Goal: Information Seeking & Learning: Stay updated

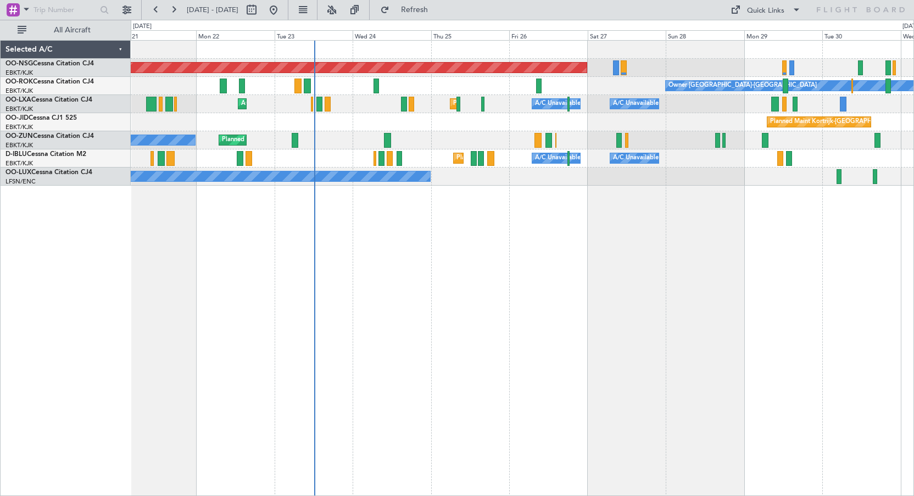
click at [610, 240] on div "Planned Maint [GEOGRAPHIC_DATA] ([GEOGRAPHIC_DATA]) Owner [GEOGRAPHIC_DATA]-[GE…" at bounding box center [523, 268] width 784 height 456
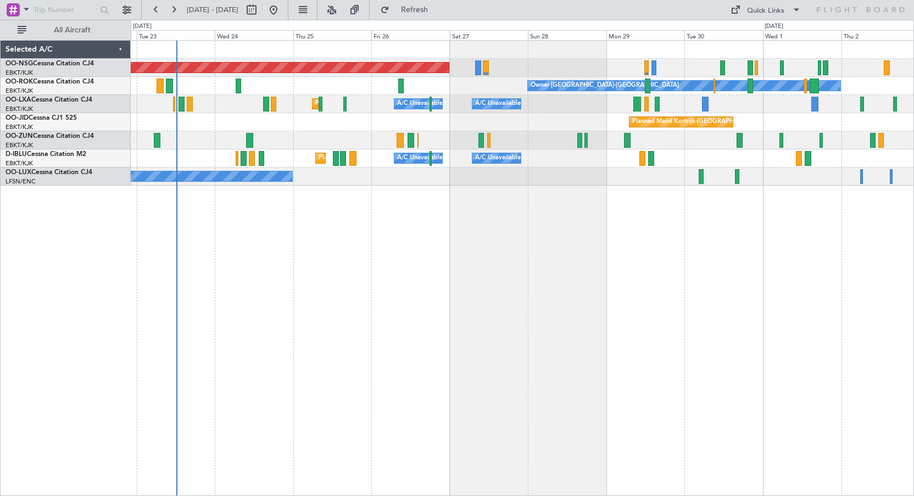
click at [475, 225] on div "Planned Maint [GEOGRAPHIC_DATA] ([GEOGRAPHIC_DATA]) Owner [GEOGRAPHIC_DATA]-[GE…" at bounding box center [523, 268] width 784 height 456
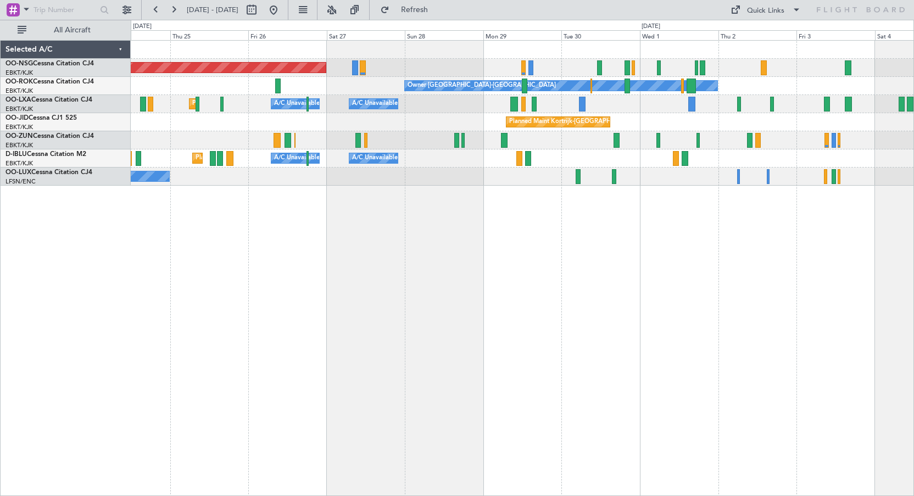
click at [630, 113] on div "Planned Maint Kortrijk-[GEOGRAPHIC_DATA] A/C Unavailable [GEOGRAPHIC_DATA] ([GE…" at bounding box center [522, 104] width 783 height 18
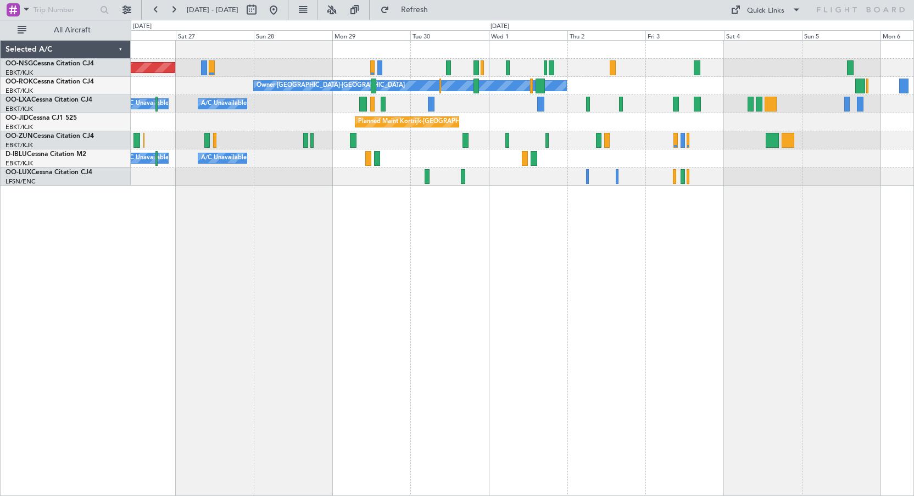
click at [692, 129] on div "Planned Maint Kortrijk-[GEOGRAPHIC_DATA]" at bounding box center [522, 122] width 783 height 18
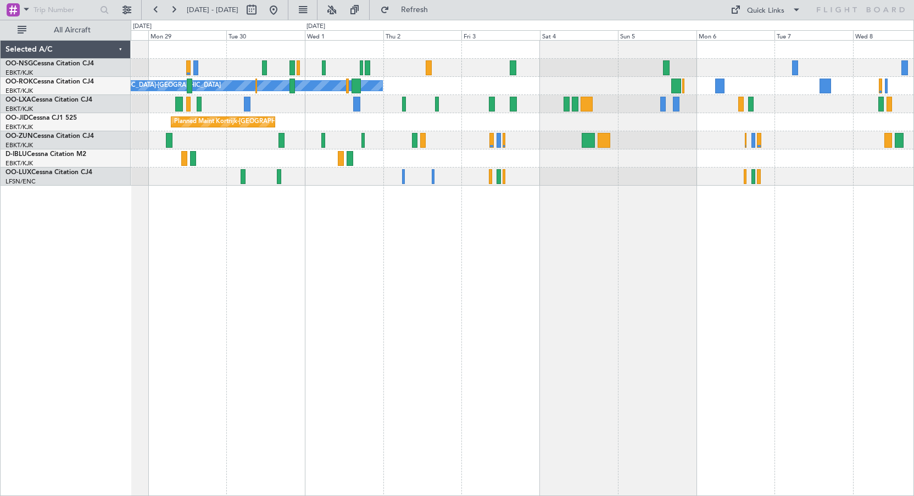
click at [664, 129] on div "Planned Maint Kortrijk-[GEOGRAPHIC_DATA]" at bounding box center [522, 122] width 783 height 18
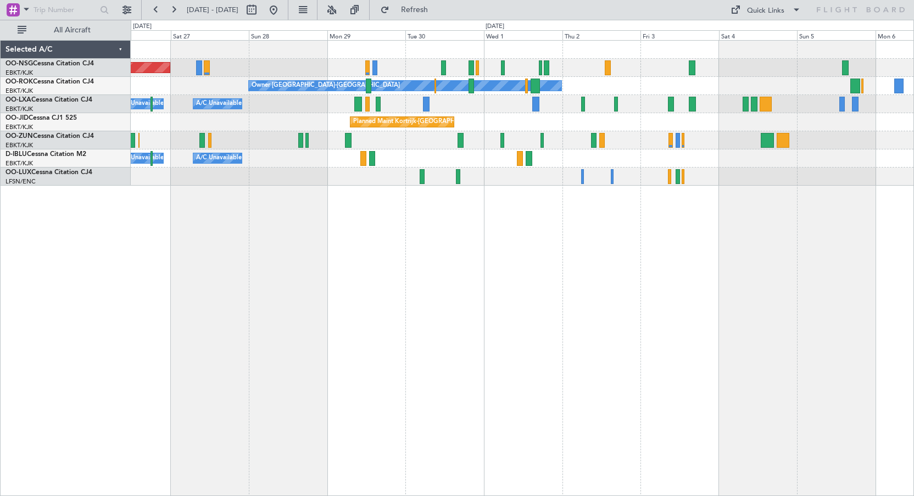
click at [778, 190] on div "Planned Maint [GEOGRAPHIC_DATA] ([GEOGRAPHIC_DATA]) Owner [GEOGRAPHIC_DATA]-[GE…" at bounding box center [523, 268] width 784 height 456
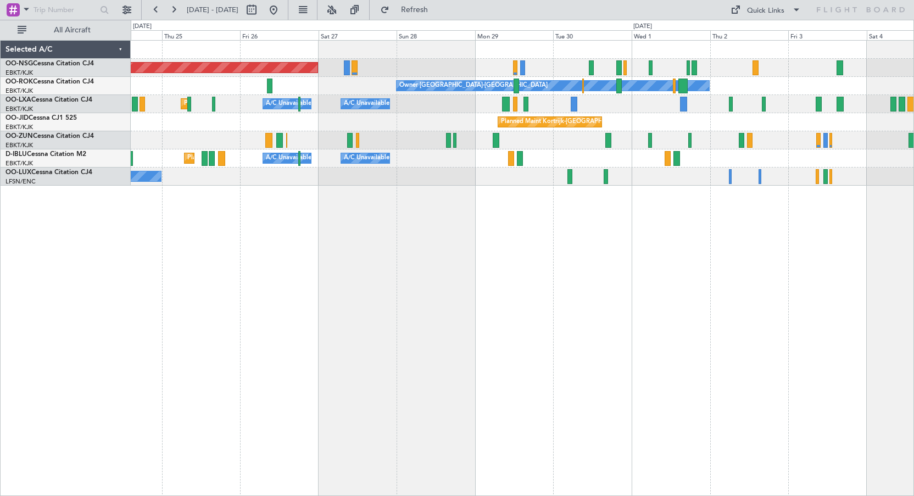
click at [640, 237] on div "Planned Maint [GEOGRAPHIC_DATA] ([GEOGRAPHIC_DATA]) Owner [GEOGRAPHIC_DATA]-[GE…" at bounding box center [523, 268] width 784 height 456
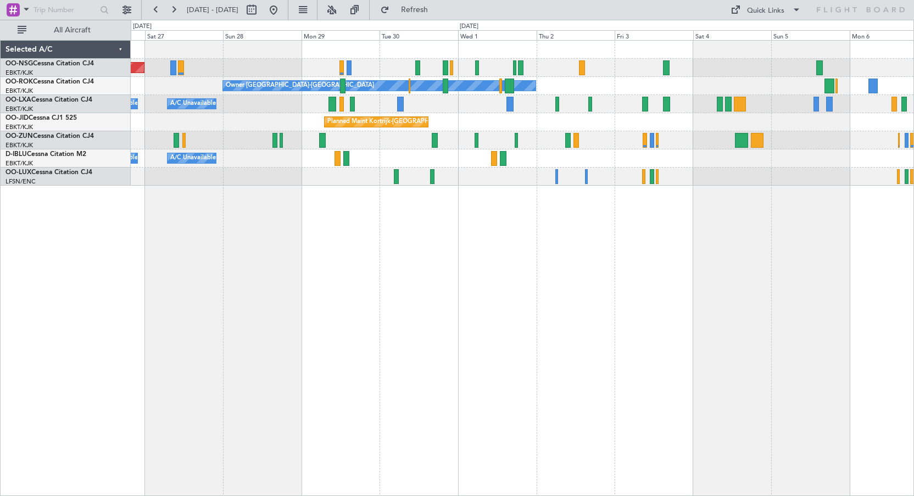
click at [379, 120] on div "Planned Maint [GEOGRAPHIC_DATA] ([GEOGRAPHIC_DATA]) Owner [GEOGRAPHIC_DATA]-[GE…" at bounding box center [522, 113] width 783 height 145
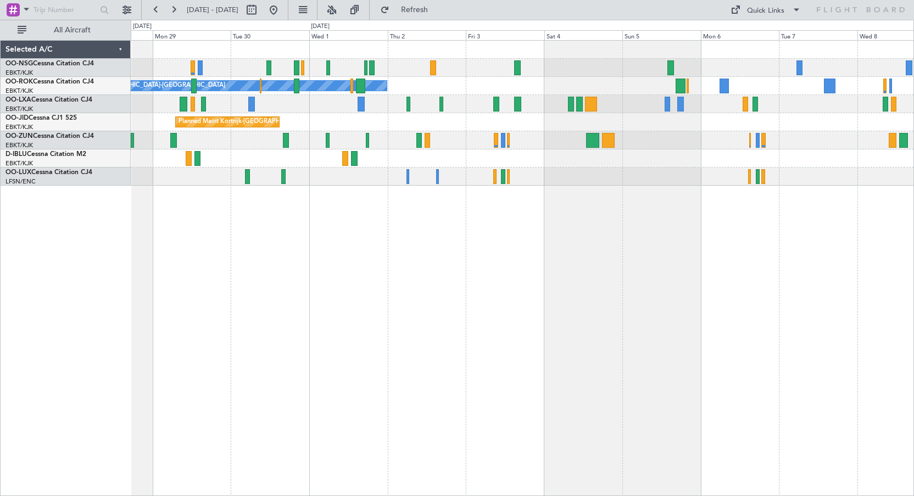
click at [656, 120] on div "Planned Maint Kortrijk-[GEOGRAPHIC_DATA]" at bounding box center [522, 122] width 783 height 18
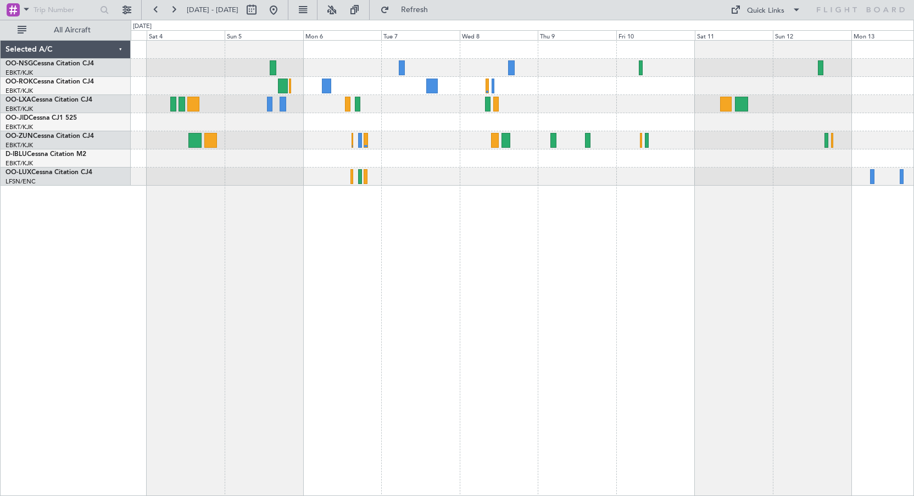
click at [395, 116] on div at bounding box center [522, 122] width 783 height 18
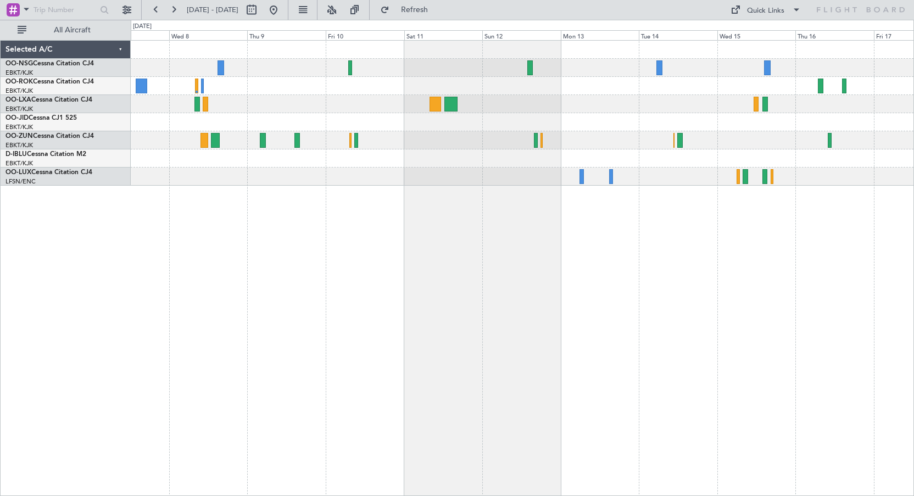
click at [423, 160] on div at bounding box center [522, 113] width 783 height 145
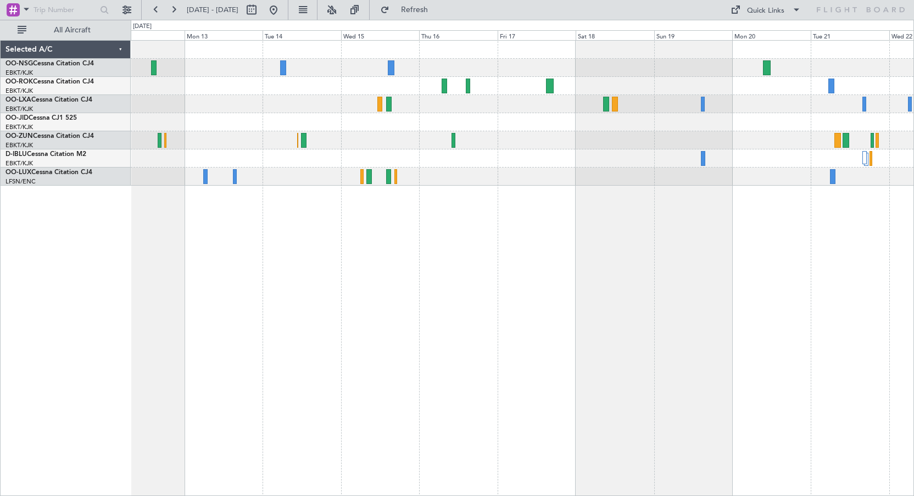
click at [462, 15] on fb-flight-board "[DATE] - [DATE] Refresh Quick Links All Aircraft Selected A/C OO-NSG Cessna Cit…" at bounding box center [457, 252] width 914 height 488
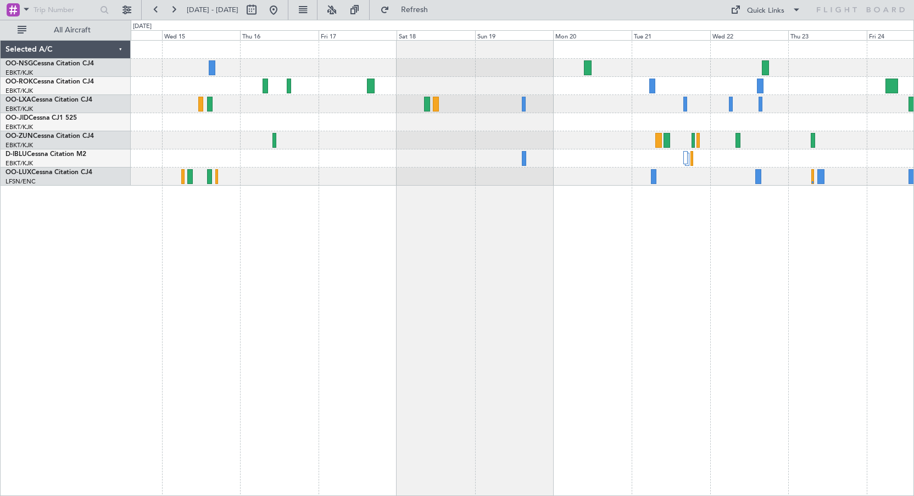
click at [625, 79] on div at bounding box center [522, 113] width 783 height 145
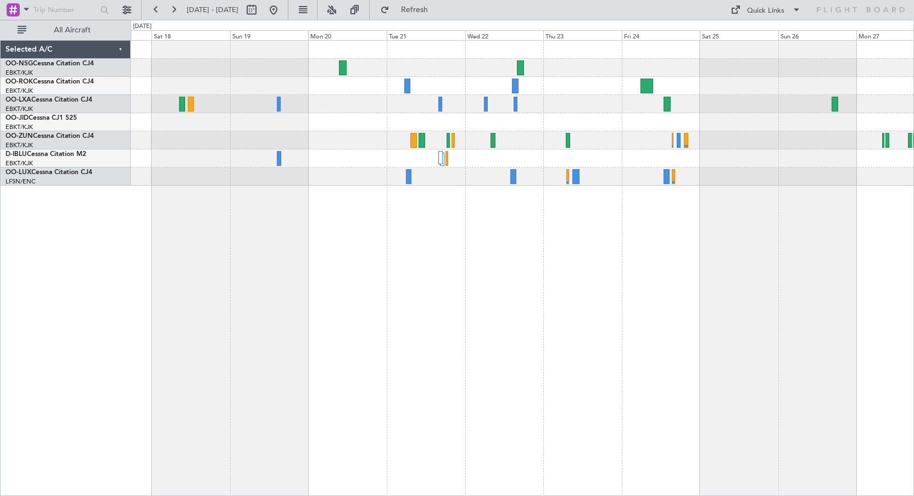
click at [511, 124] on div at bounding box center [522, 122] width 783 height 18
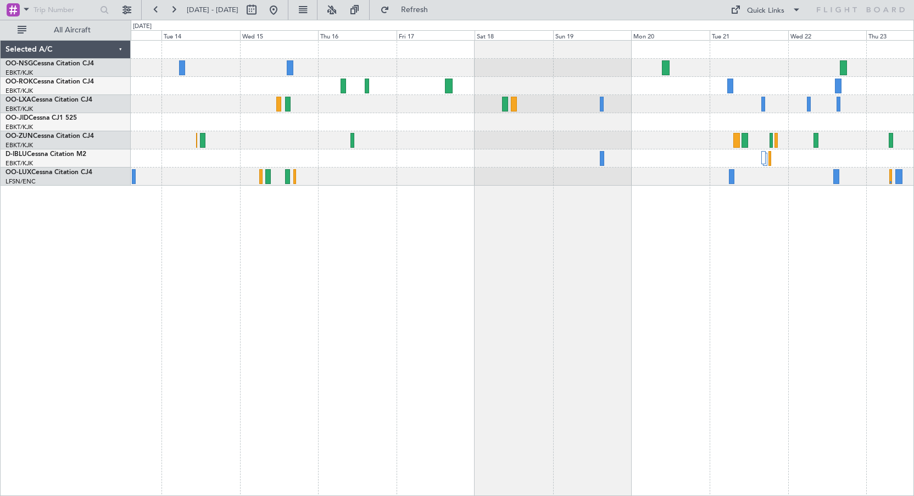
click at [829, 217] on div at bounding box center [523, 268] width 784 height 456
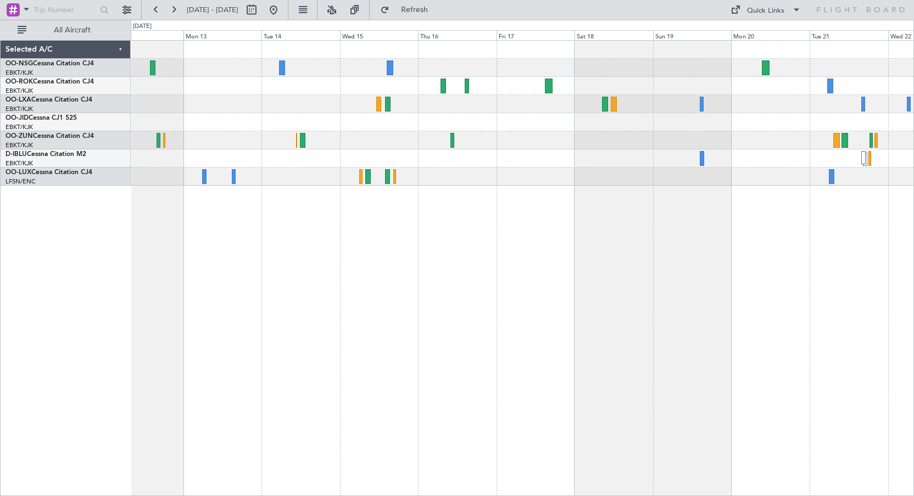
click at [489, 237] on div at bounding box center [523, 268] width 784 height 456
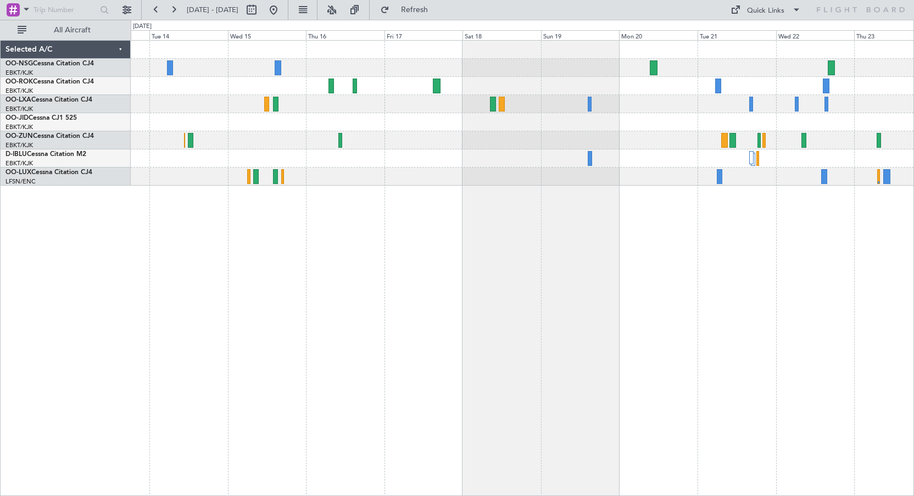
click at [391, 231] on div at bounding box center [523, 268] width 784 height 456
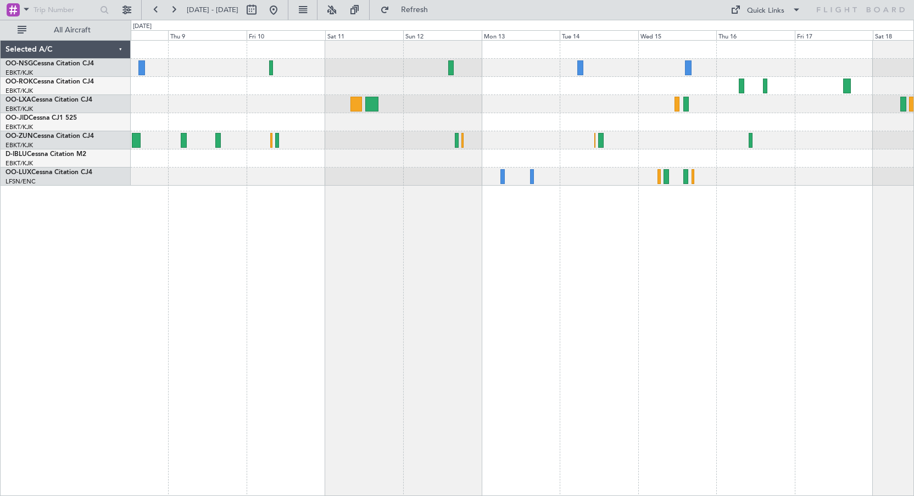
click at [672, 146] on div at bounding box center [522, 140] width 783 height 18
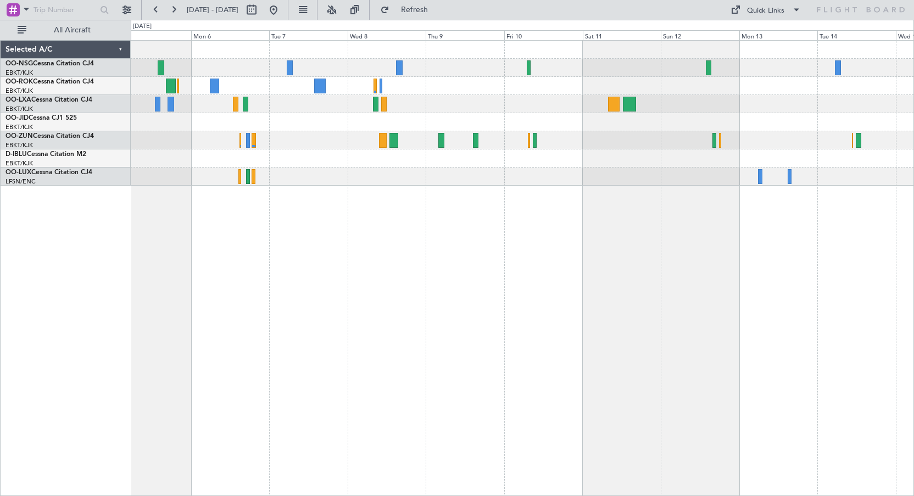
click at [756, 123] on div at bounding box center [522, 113] width 783 height 145
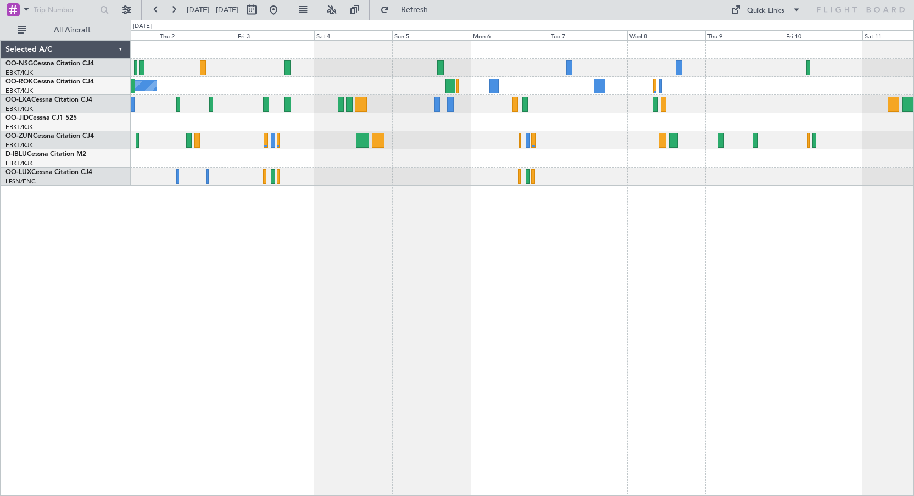
click at [664, 118] on div "Planned Maint Kortrijk-[GEOGRAPHIC_DATA]" at bounding box center [522, 122] width 783 height 18
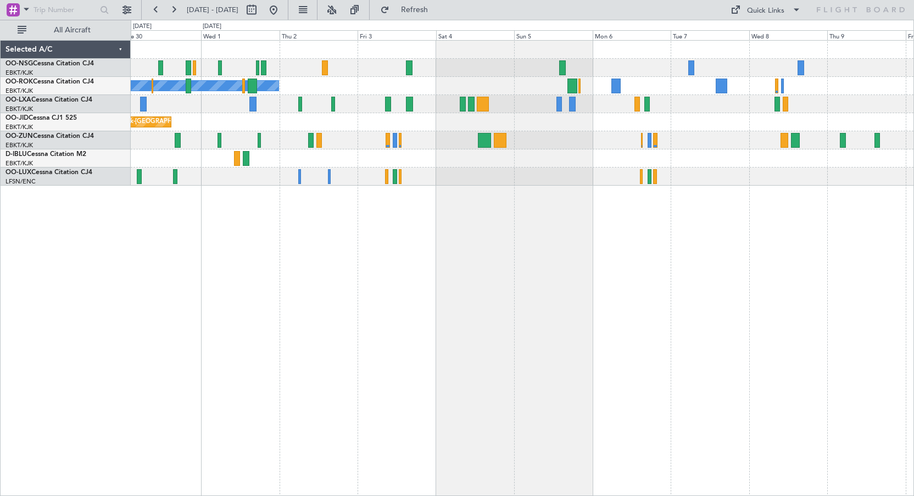
click at [694, 120] on div "Planned Maint Kortrijk-[GEOGRAPHIC_DATA]" at bounding box center [522, 122] width 783 height 18
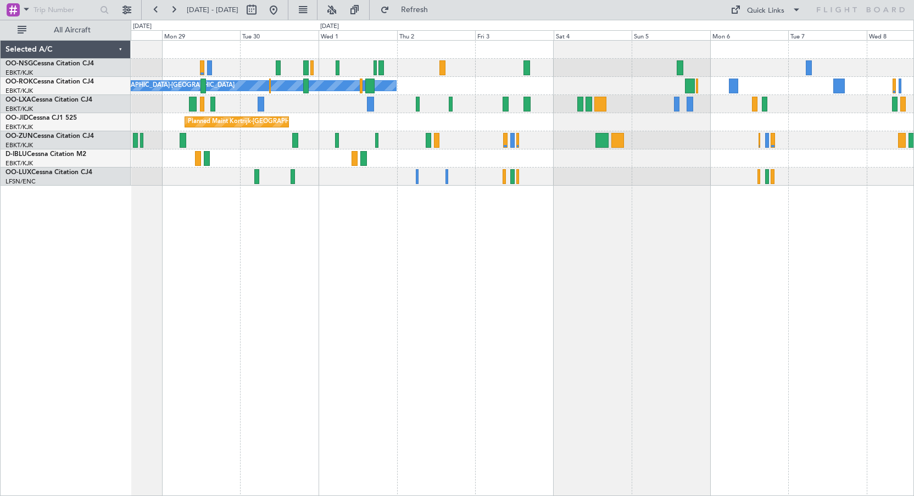
click at [668, 129] on div "Planned Maint Kortrijk-[GEOGRAPHIC_DATA]" at bounding box center [522, 122] width 783 height 18
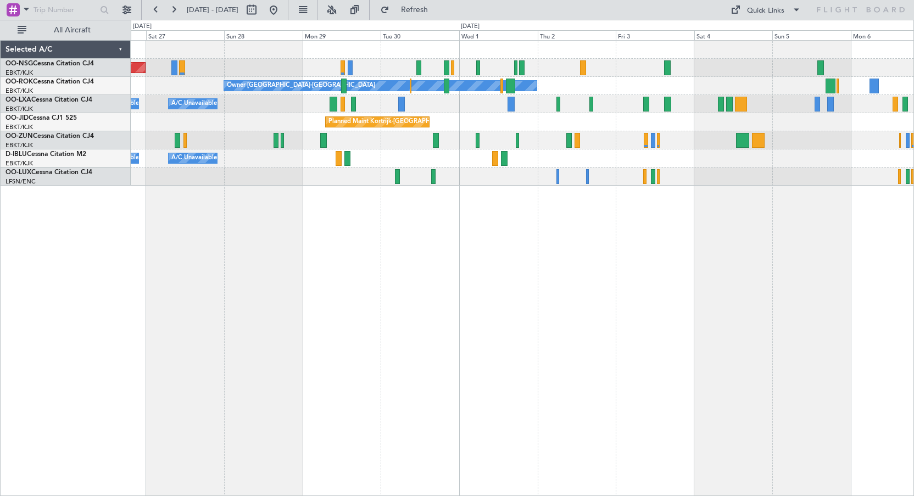
click at [522, 140] on div "Planned Maint [GEOGRAPHIC_DATA] ([GEOGRAPHIC_DATA]) Owner [GEOGRAPHIC_DATA]-[GE…" at bounding box center [522, 113] width 783 height 145
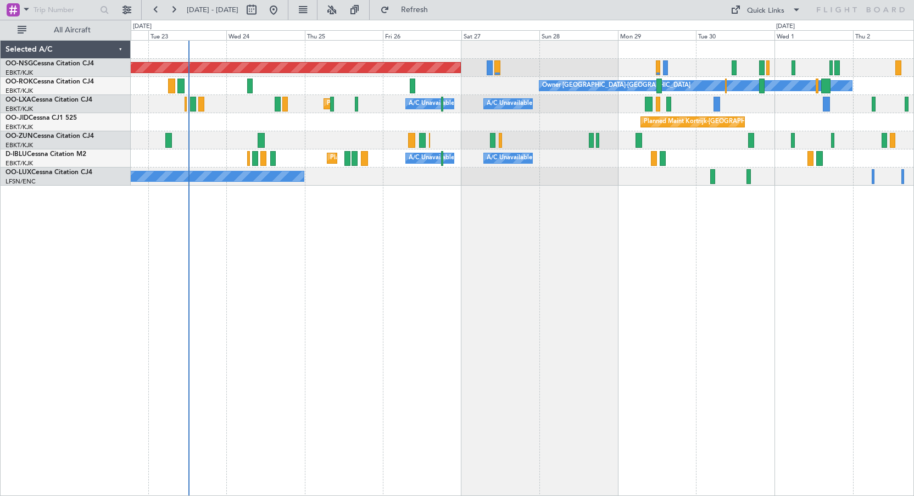
click at [626, 106] on div "A/C Unavailable A/C Unavailable [GEOGRAPHIC_DATA] ([GEOGRAPHIC_DATA] National) …" at bounding box center [522, 104] width 783 height 18
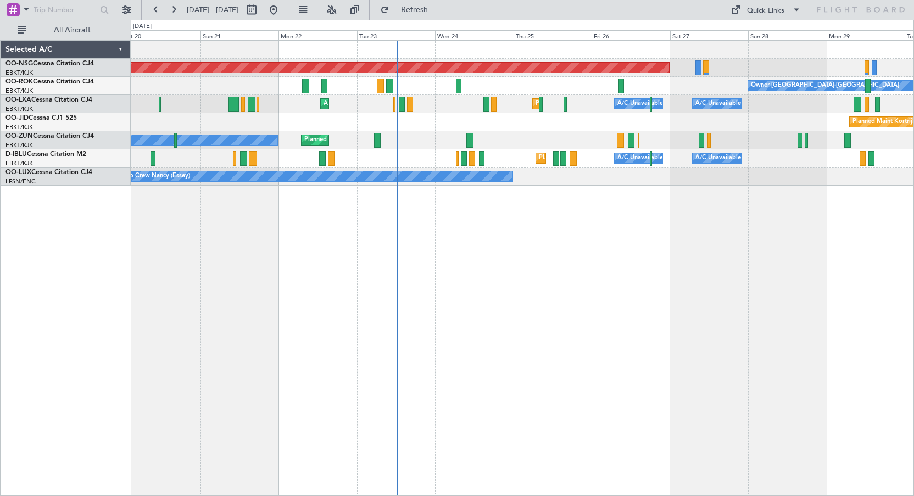
click at [624, 228] on div "Planned Maint [GEOGRAPHIC_DATA] ([GEOGRAPHIC_DATA]) Owner [GEOGRAPHIC_DATA]-[GE…" at bounding box center [523, 268] width 784 height 456
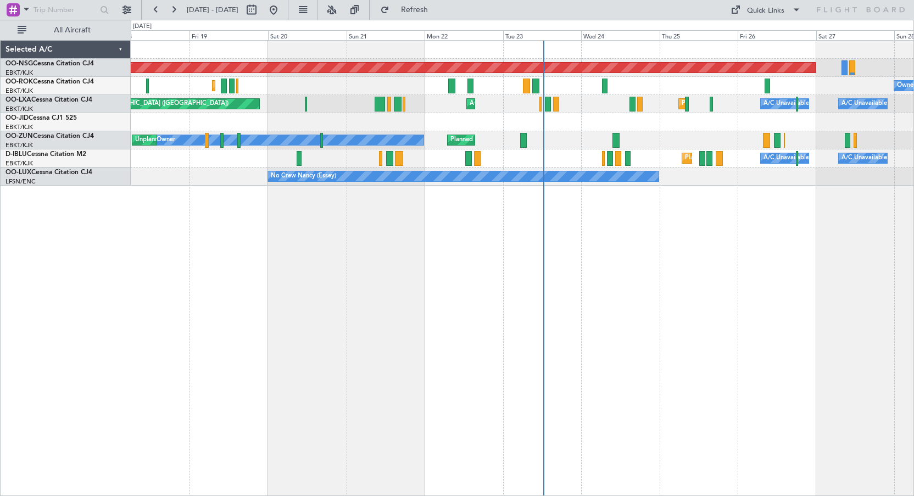
click at [740, 122] on div "Planned Maint Kortrijk-[GEOGRAPHIC_DATA]" at bounding box center [522, 122] width 783 height 18
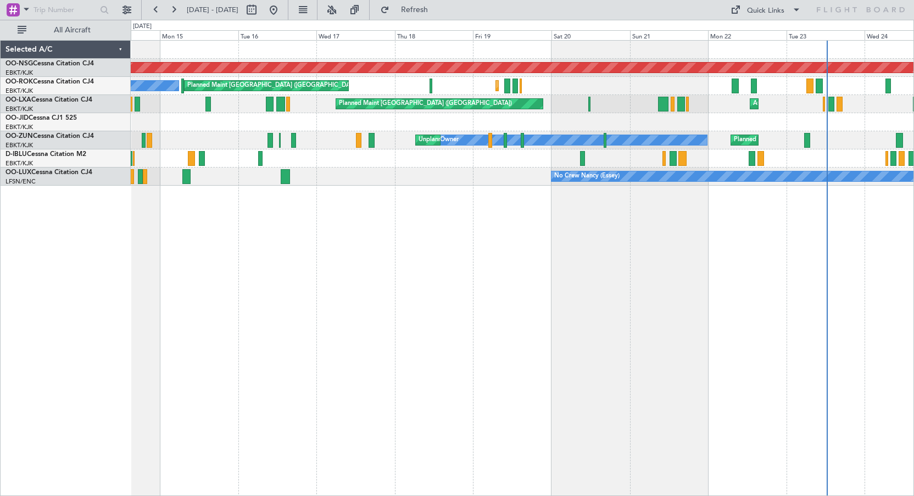
click at [768, 285] on div "Planned Maint [GEOGRAPHIC_DATA] ([GEOGRAPHIC_DATA]) Planned Maint [GEOGRAPHIC_D…" at bounding box center [523, 268] width 784 height 456
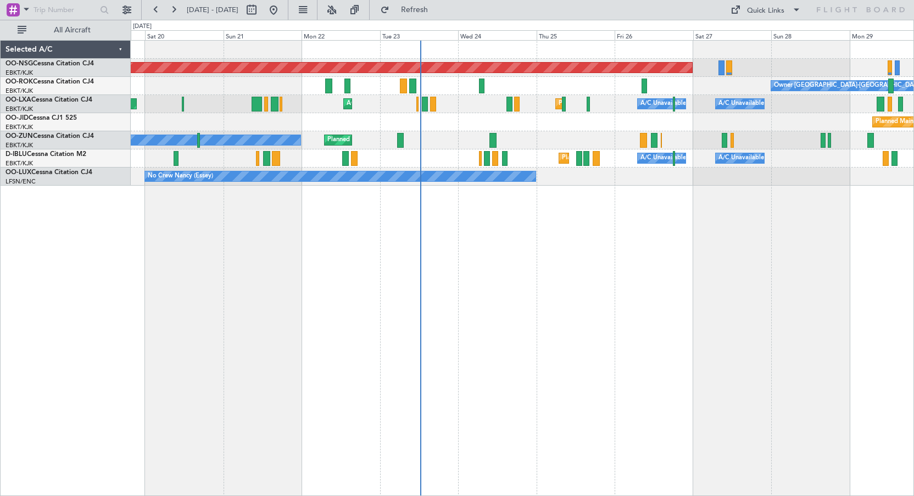
click at [261, 312] on div "Planned Maint [GEOGRAPHIC_DATA] ([GEOGRAPHIC_DATA]) Owner [GEOGRAPHIC_DATA]-[GE…" at bounding box center [523, 268] width 784 height 456
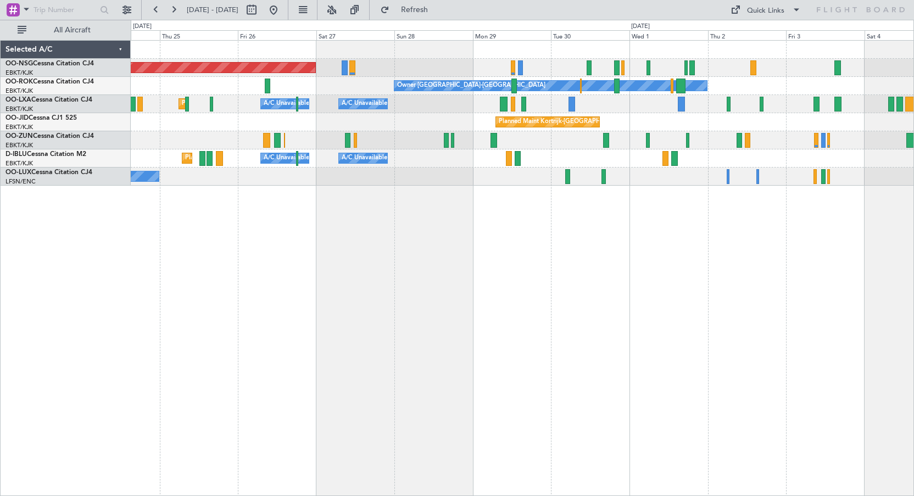
click at [523, 243] on div "Planned Maint [GEOGRAPHIC_DATA] ([GEOGRAPHIC_DATA]) Owner [GEOGRAPHIC_DATA]-[GE…" at bounding box center [523, 268] width 784 height 456
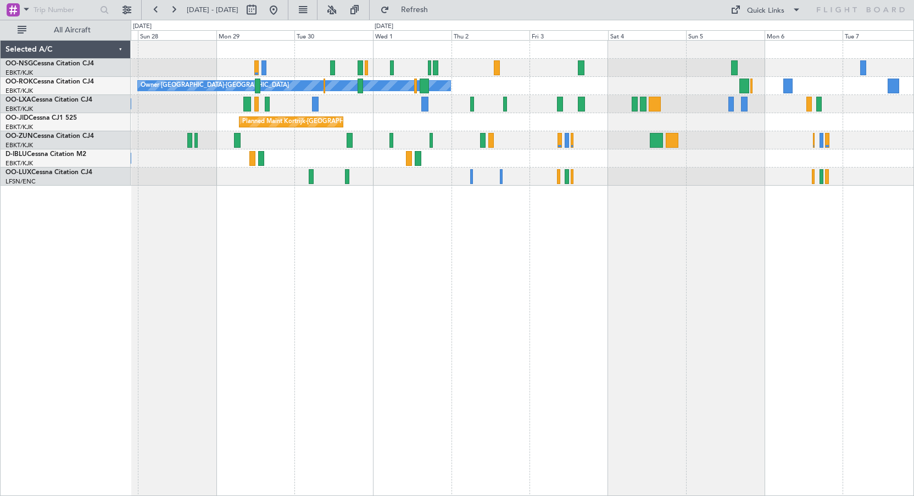
click at [527, 258] on div "Planned Maint [GEOGRAPHIC_DATA] ([GEOGRAPHIC_DATA]) Owner [GEOGRAPHIC_DATA]-[GE…" at bounding box center [523, 268] width 784 height 456
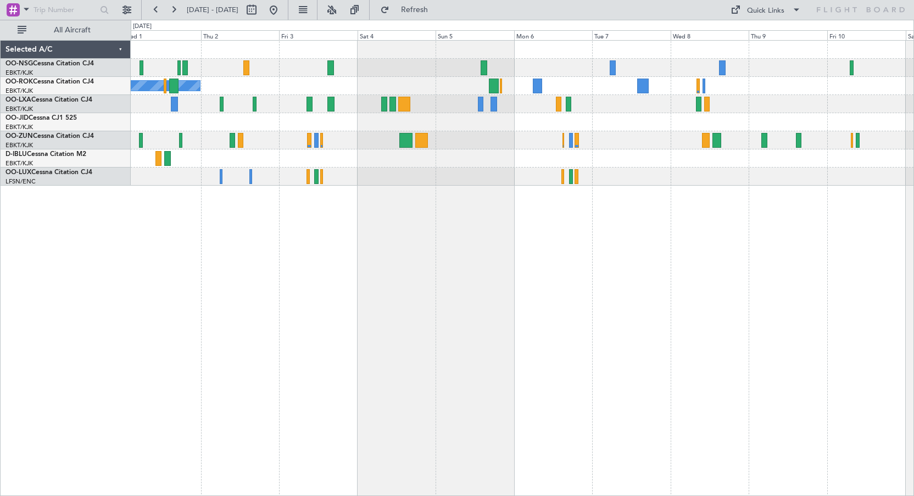
click at [602, 104] on div "Owner [GEOGRAPHIC_DATA]-[GEOGRAPHIC_DATA] Planned Maint [GEOGRAPHIC_DATA]-[GEOG…" at bounding box center [522, 113] width 783 height 145
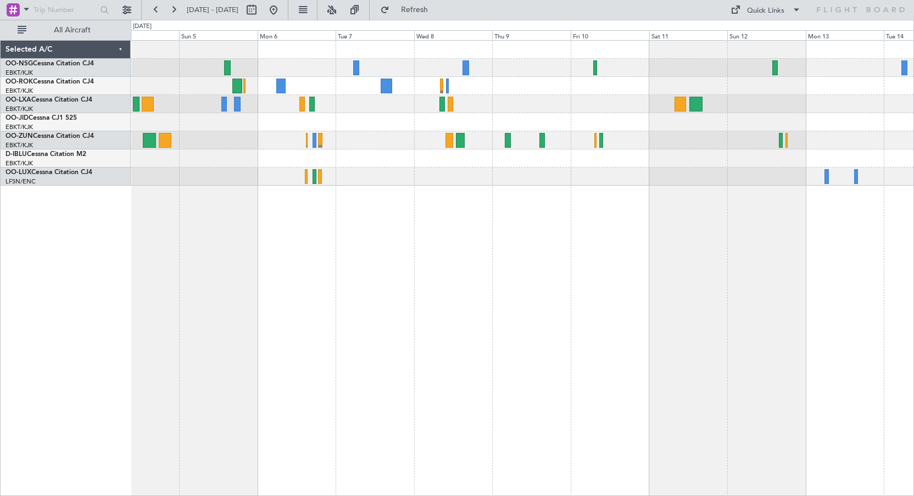
click at [598, 125] on div "Owner [GEOGRAPHIC_DATA]-[GEOGRAPHIC_DATA]" at bounding box center [522, 113] width 783 height 145
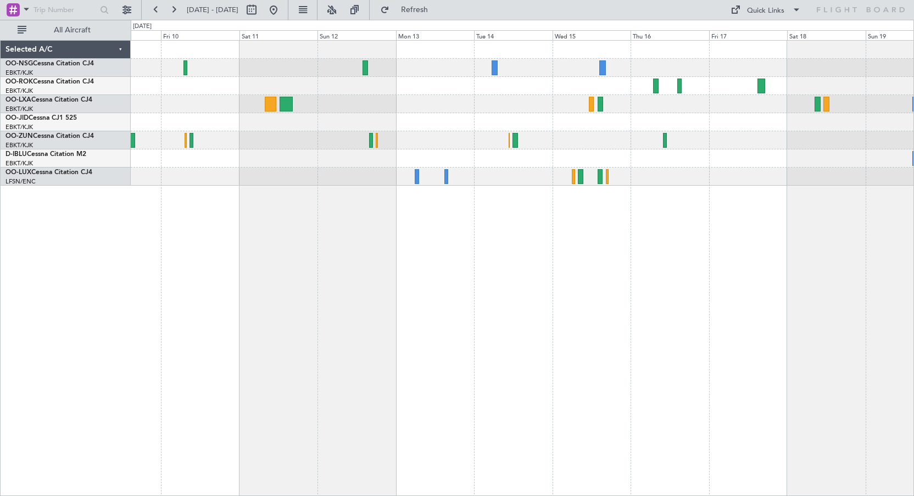
click at [209, 140] on div at bounding box center [522, 113] width 783 height 145
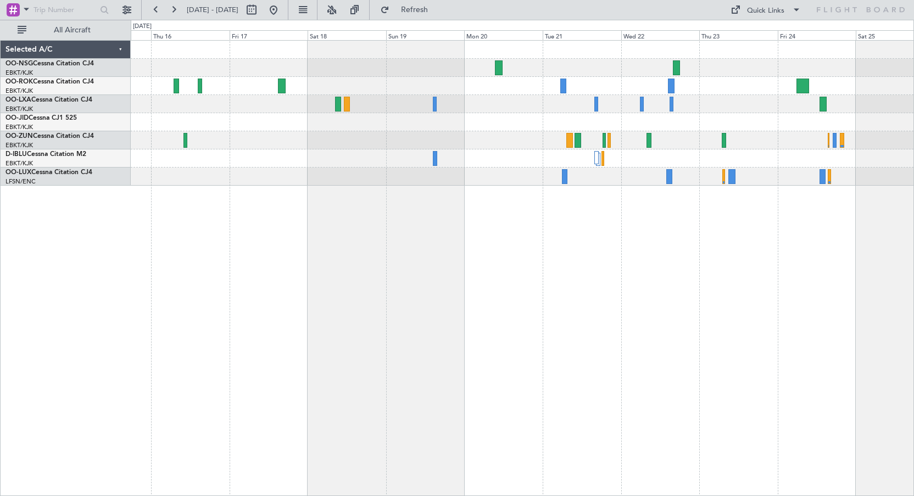
click at [300, 232] on div at bounding box center [523, 268] width 784 height 456
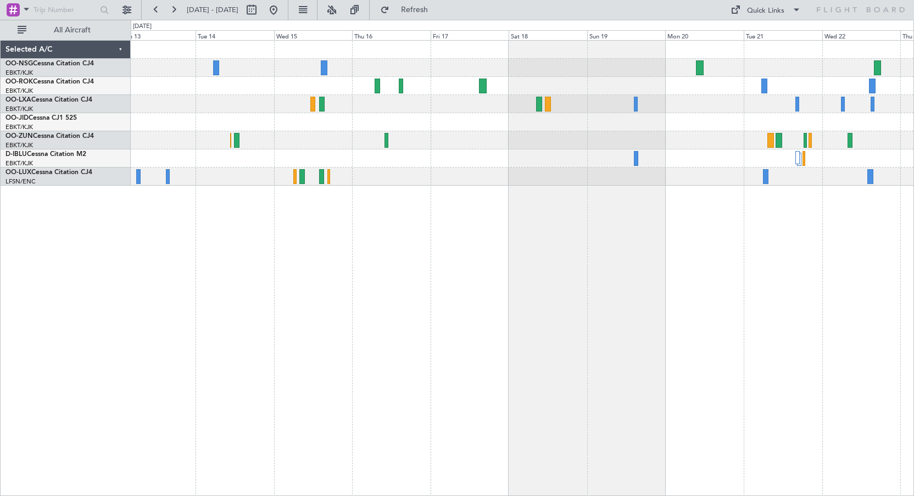
click at [716, 155] on div at bounding box center [522, 158] width 783 height 18
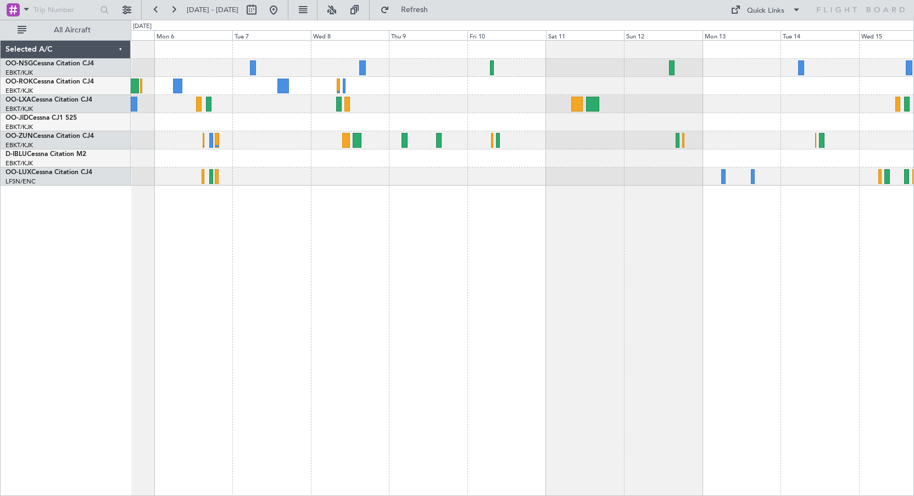
click at [800, 175] on div at bounding box center [522, 177] width 783 height 18
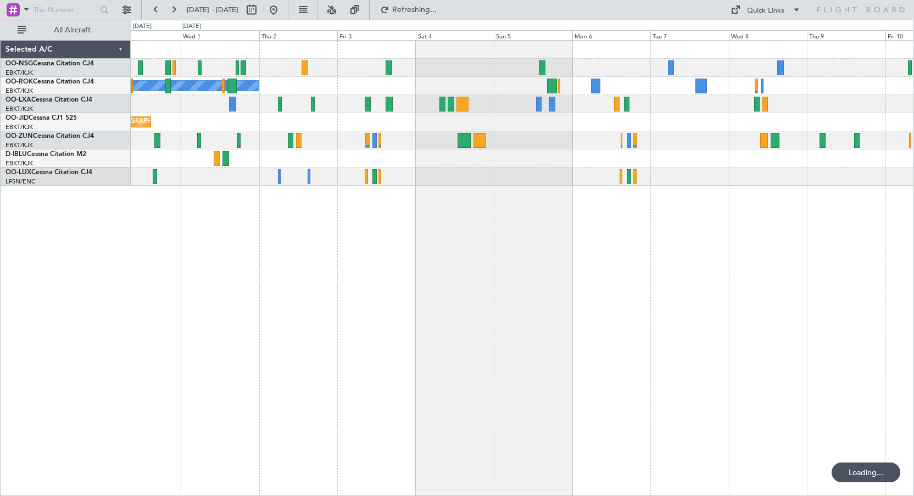
click at [551, 206] on div "Owner [GEOGRAPHIC_DATA]-[GEOGRAPHIC_DATA] A/C Unavailable Planned Maint [GEOGRA…" at bounding box center [523, 268] width 784 height 456
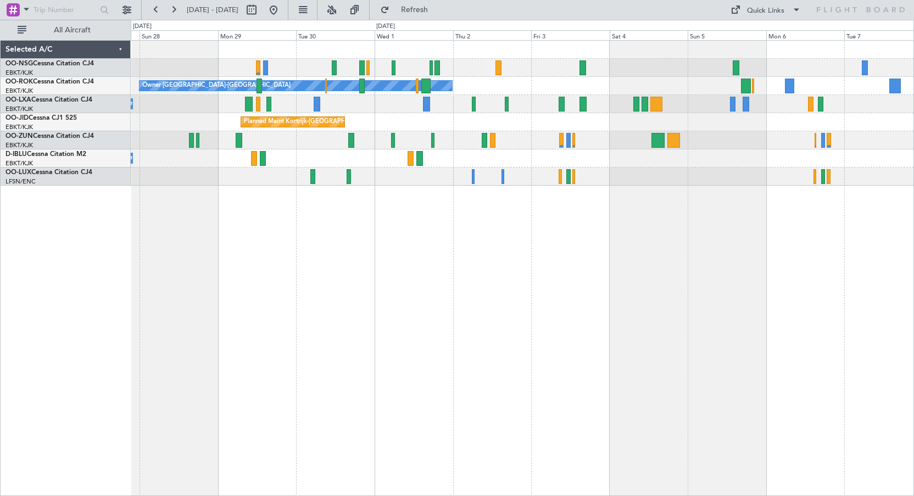
click at [626, 141] on div at bounding box center [522, 140] width 783 height 18
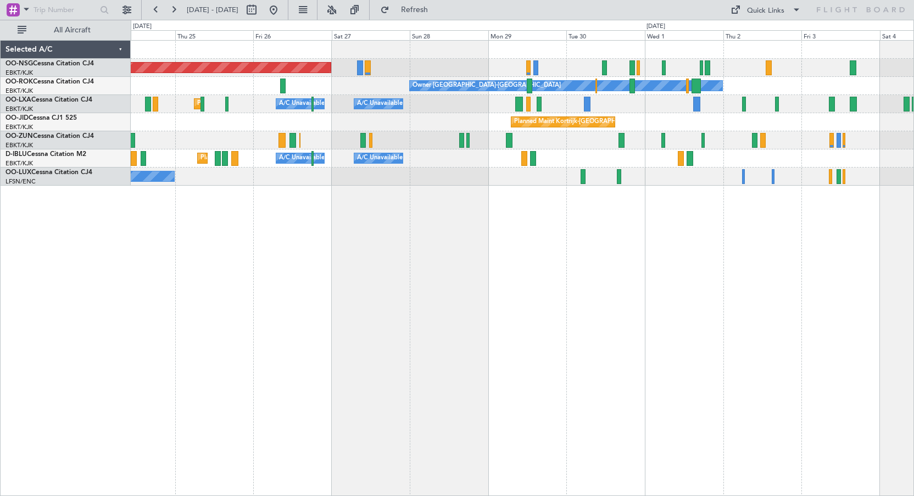
click at [697, 243] on div "Planned Maint [GEOGRAPHIC_DATA] ([GEOGRAPHIC_DATA]) Owner [GEOGRAPHIC_DATA]-[GE…" at bounding box center [523, 268] width 784 height 456
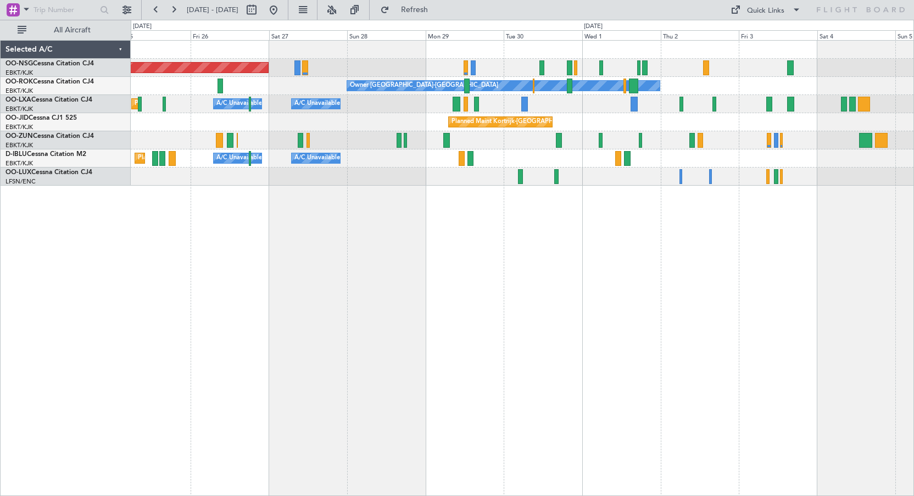
click at [333, 257] on div "Planned Maint [GEOGRAPHIC_DATA] ([GEOGRAPHIC_DATA]) Owner [GEOGRAPHIC_DATA]-[GE…" at bounding box center [523, 268] width 784 height 456
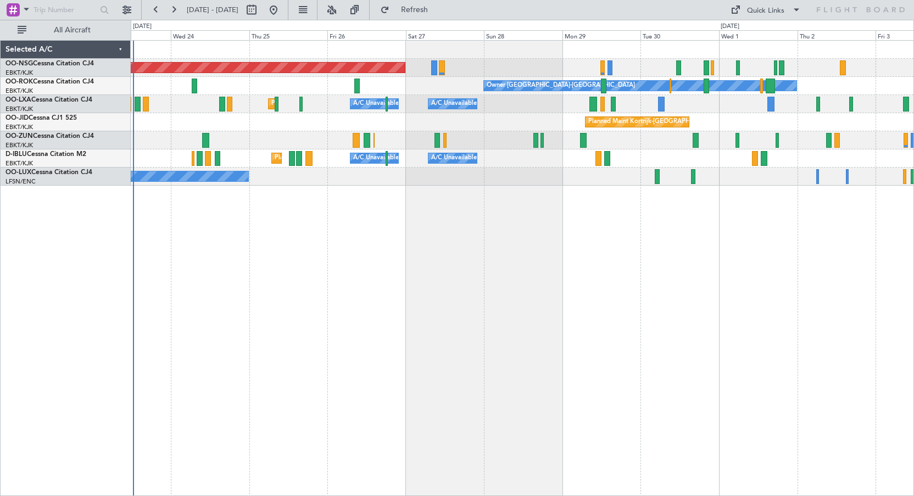
click at [594, 290] on div "Planned Maint [GEOGRAPHIC_DATA] ([GEOGRAPHIC_DATA]) Owner [GEOGRAPHIC_DATA]-[GE…" at bounding box center [523, 268] width 784 height 456
click at [438, 8] on span "Refresh" at bounding box center [415, 10] width 46 height 8
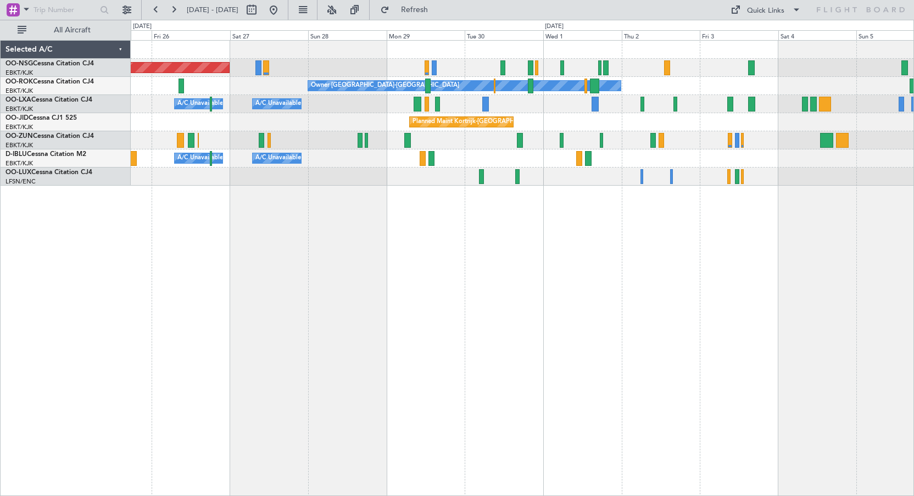
click at [610, 253] on div "Planned Maint [GEOGRAPHIC_DATA] ([GEOGRAPHIC_DATA]) Owner [GEOGRAPHIC_DATA]-[GE…" at bounding box center [523, 268] width 784 height 456
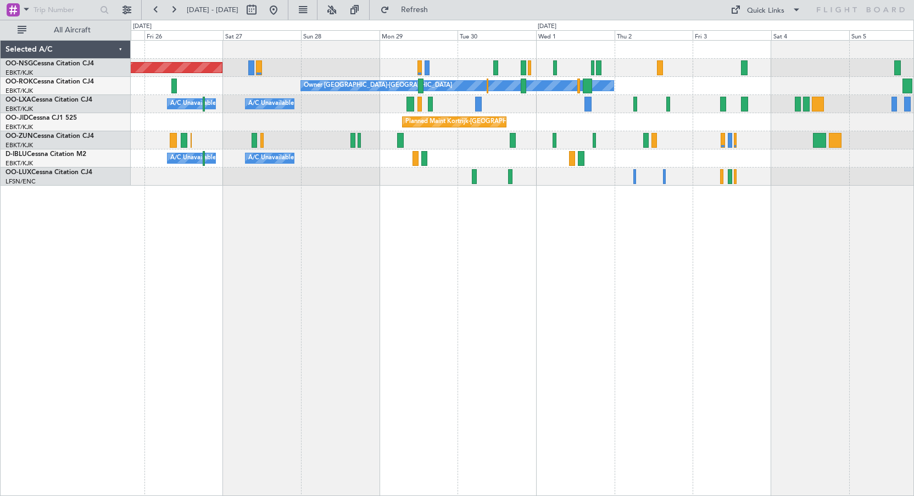
click at [479, 248] on div "Planned Maint [GEOGRAPHIC_DATA] ([GEOGRAPHIC_DATA]) Owner [GEOGRAPHIC_DATA]-[GE…" at bounding box center [523, 268] width 784 height 456
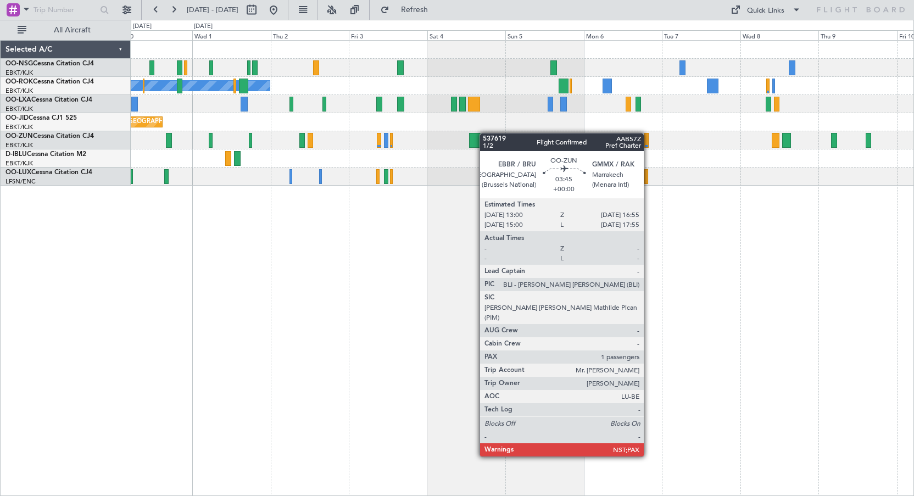
click at [473, 133] on div "Owner [GEOGRAPHIC_DATA]-[GEOGRAPHIC_DATA] A/C Unavailable Planned Maint [GEOGRA…" at bounding box center [522, 113] width 783 height 145
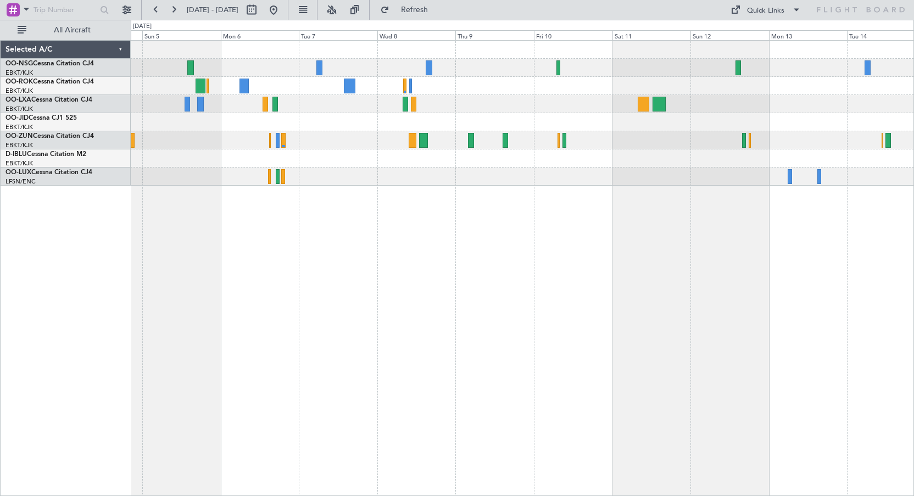
click at [385, 52] on div at bounding box center [522, 113] width 783 height 145
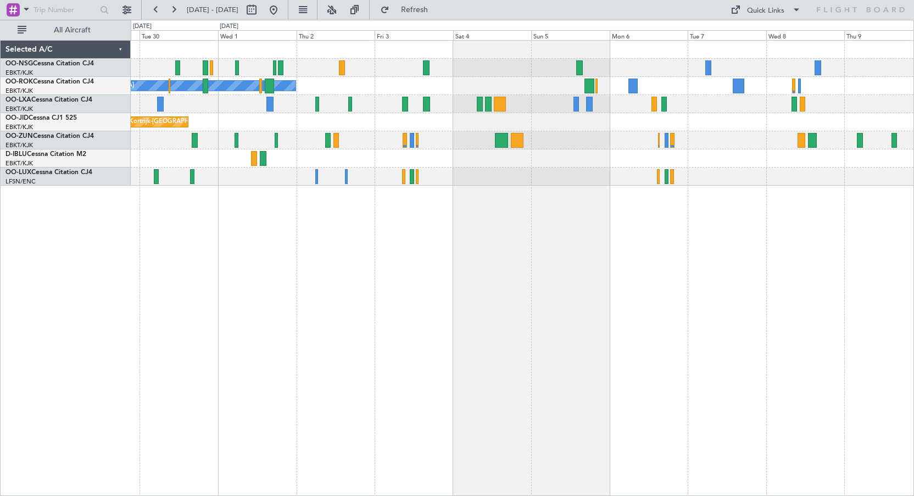
click at [669, 246] on div "Owner [GEOGRAPHIC_DATA]-[GEOGRAPHIC_DATA] A/C Unavailable Planned Maint [GEOGRA…" at bounding box center [523, 268] width 784 height 456
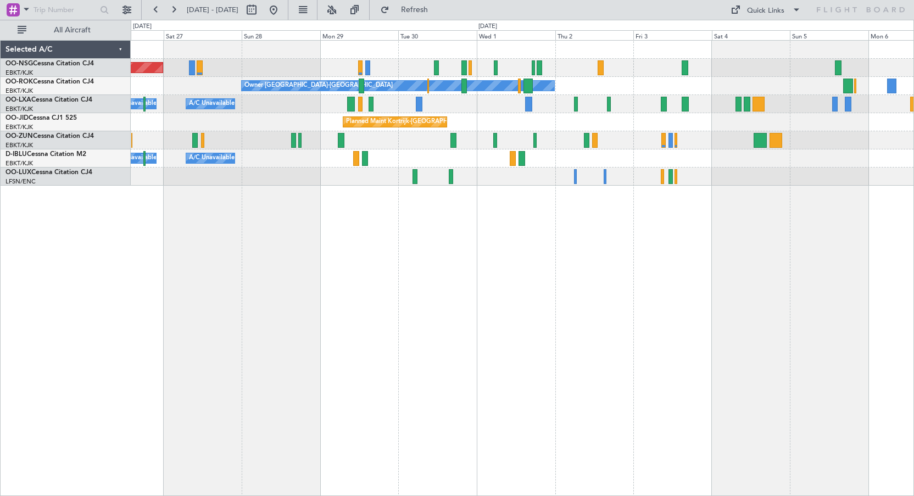
click at [609, 275] on div "Planned Maint [GEOGRAPHIC_DATA] ([GEOGRAPHIC_DATA]) Owner [GEOGRAPHIC_DATA]-[GE…" at bounding box center [523, 268] width 784 height 456
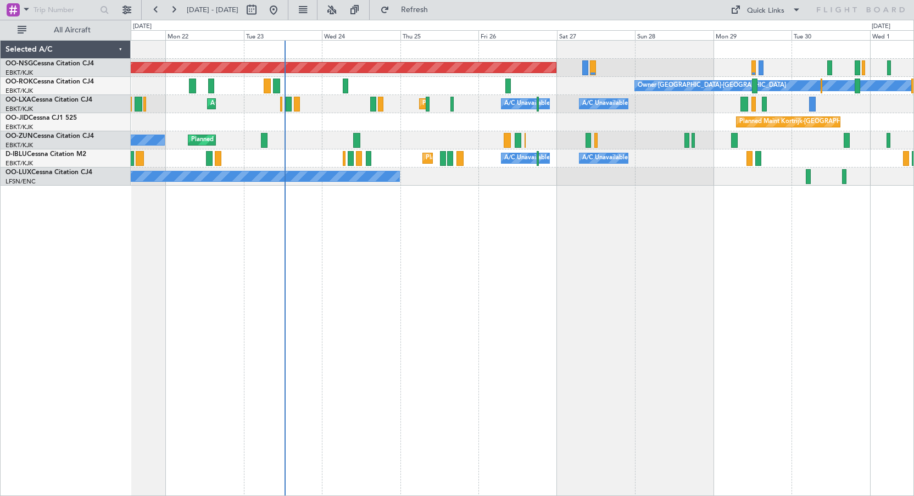
click at [844, 268] on div "Planned Maint [GEOGRAPHIC_DATA] ([GEOGRAPHIC_DATA]) Owner [GEOGRAPHIC_DATA]-[GE…" at bounding box center [523, 268] width 784 height 456
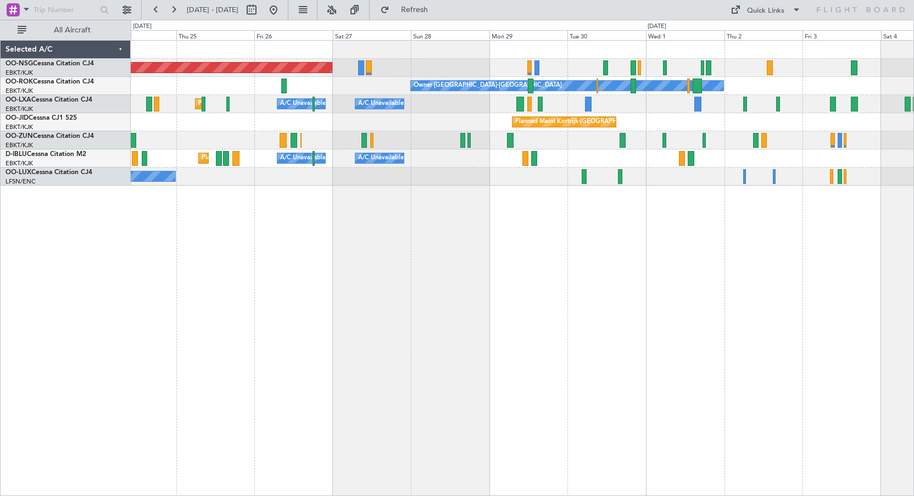
click at [583, 325] on div "Planned Maint [GEOGRAPHIC_DATA] ([GEOGRAPHIC_DATA]) Owner [GEOGRAPHIC_DATA]-[GE…" at bounding box center [523, 268] width 784 height 456
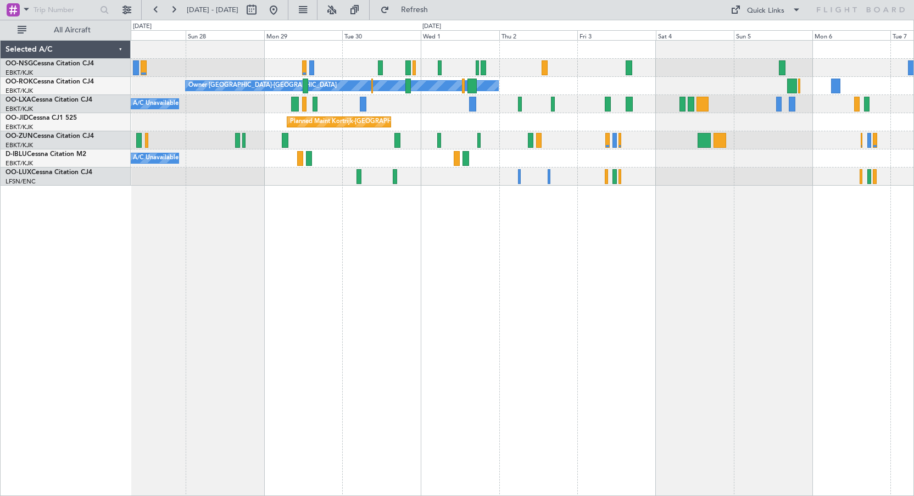
click at [551, 239] on div "Planned Maint [GEOGRAPHIC_DATA] ([GEOGRAPHIC_DATA]) Owner [GEOGRAPHIC_DATA]-[GE…" at bounding box center [523, 268] width 784 height 456
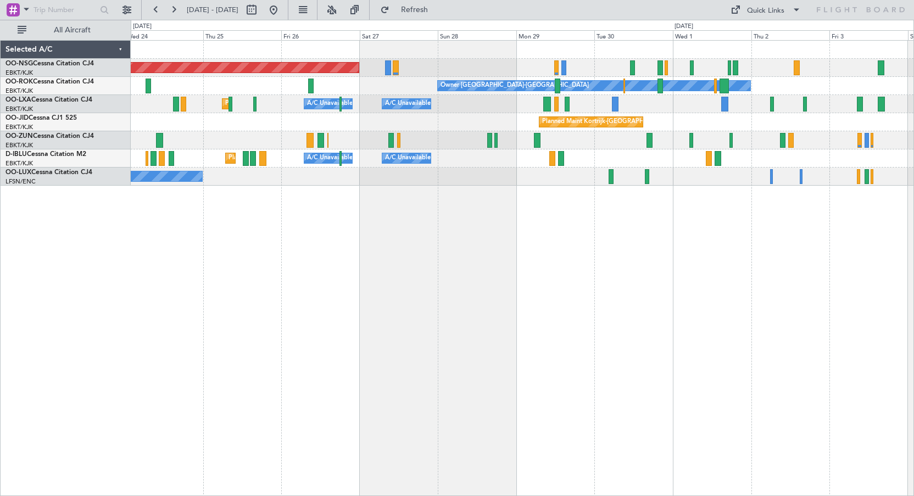
click at [653, 232] on div "Planned Maint [GEOGRAPHIC_DATA] ([GEOGRAPHIC_DATA]) Owner [GEOGRAPHIC_DATA]-[GE…" at bounding box center [523, 268] width 784 height 456
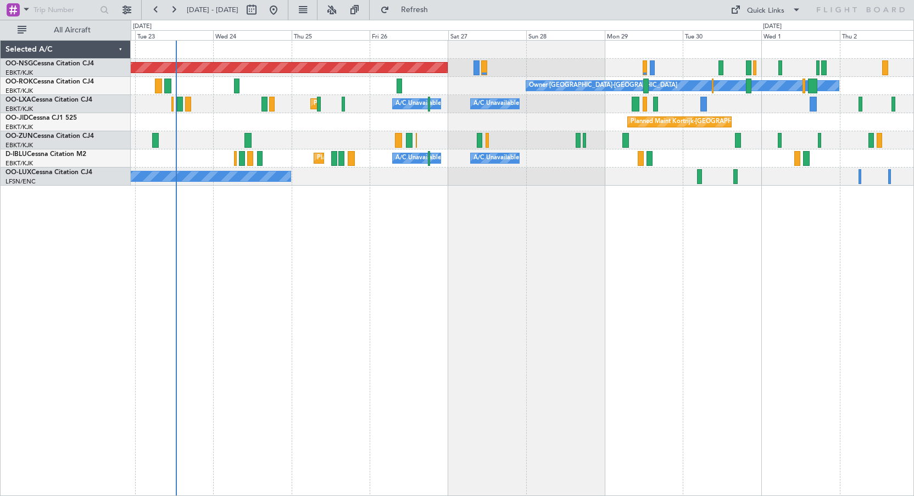
click at [686, 229] on div "Planned Maint [GEOGRAPHIC_DATA] ([GEOGRAPHIC_DATA]) Owner [GEOGRAPHIC_DATA]-[GE…" at bounding box center [523, 268] width 784 height 456
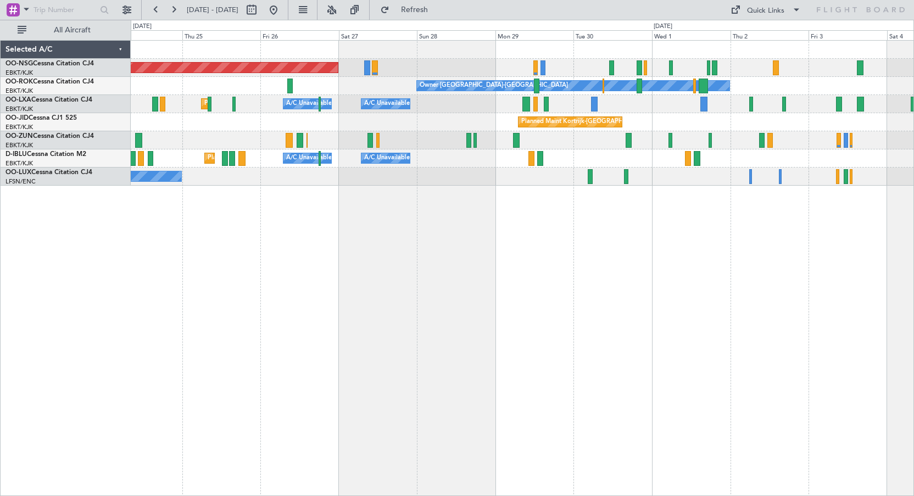
click at [548, 258] on div "Planned Maint [GEOGRAPHIC_DATA] ([GEOGRAPHIC_DATA]) Owner [GEOGRAPHIC_DATA]-[GE…" at bounding box center [523, 268] width 784 height 456
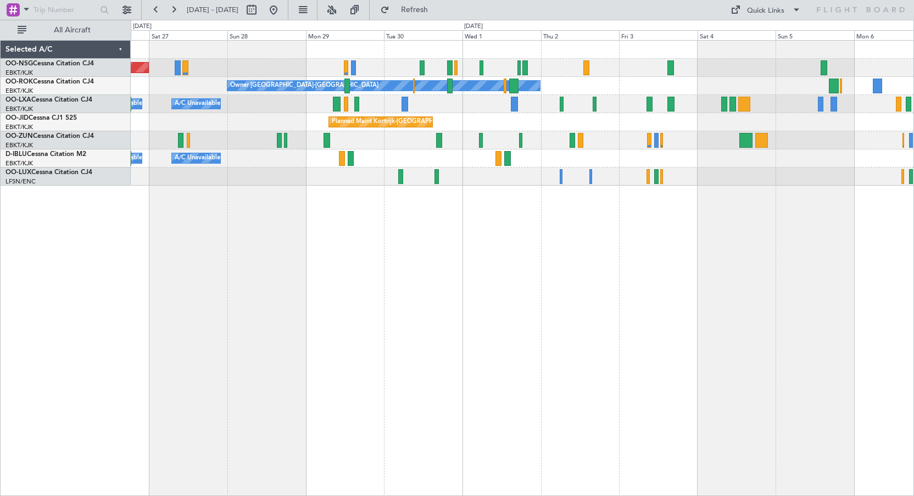
click at [459, 215] on div "Planned Maint [GEOGRAPHIC_DATA] ([GEOGRAPHIC_DATA]) Owner [GEOGRAPHIC_DATA]-[GE…" at bounding box center [523, 268] width 784 height 456
click at [599, 250] on div "Planned Maint [GEOGRAPHIC_DATA] ([GEOGRAPHIC_DATA]) Owner [GEOGRAPHIC_DATA]-[GE…" at bounding box center [523, 268] width 784 height 456
click at [438, 8] on span "Refresh" at bounding box center [415, 10] width 46 height 8
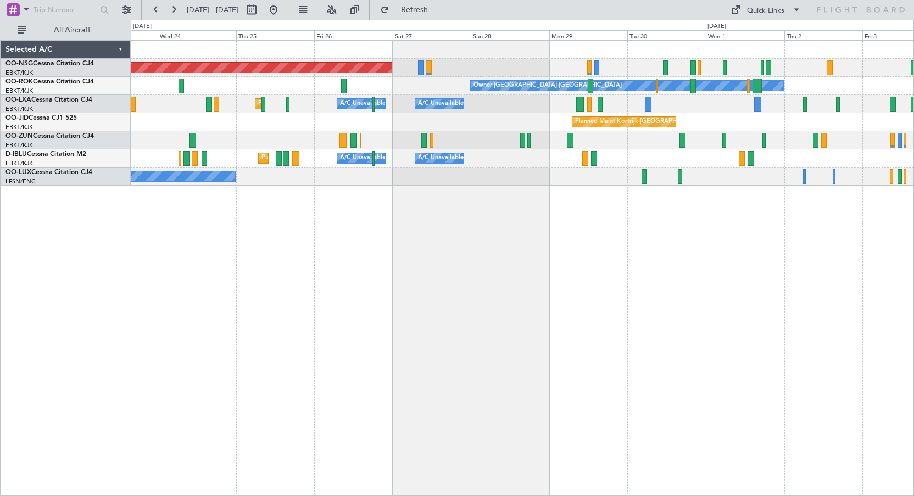
click at [679, 225] on div "Planned Maint [GEOGRAPHIC_DATA] ([GEOGRAPHIC_DATA]) Owner [GEOGRAPHIC_DATA]-[GE…" at bounding box center [523, 268] width 784 height 456
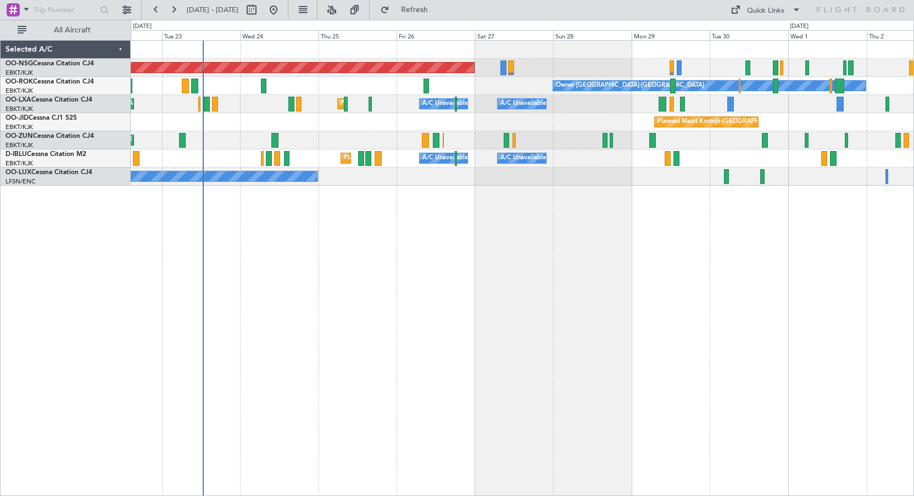
click at [696, 217] on div "Planned Maint [GEOGRAPHIC_DATA] ([GEOGRAPHIC_DATA]) Owner [GEOGRAPHIC_DATA]-[GE…" at bounding box center [523, 268] width 784 height 456
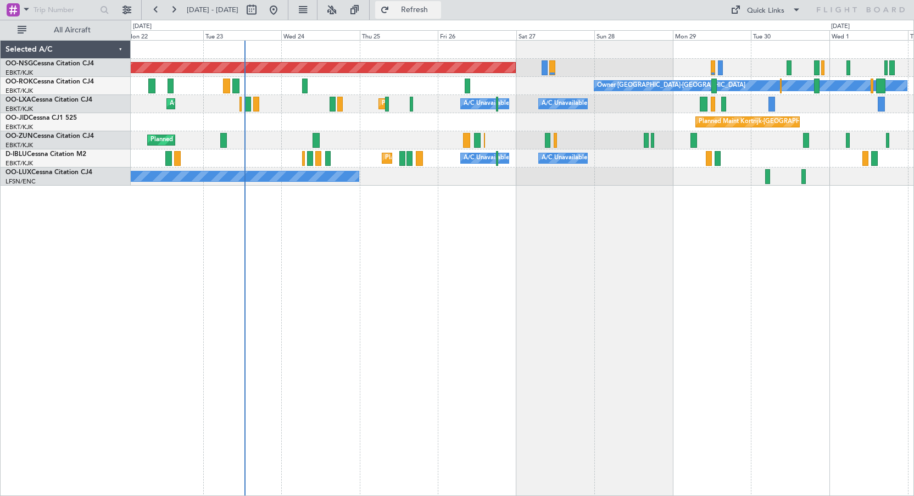
click at [438, 8] on span "Refresh" at bounding box center [415, 10] width 46 height 8
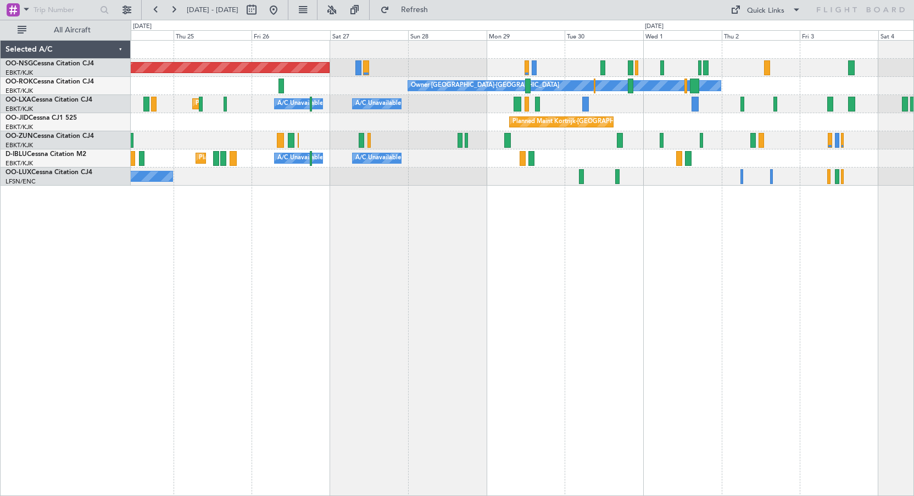
click at [417, 262] on div "Planned Maint [GEOGRAPHIC_DATA] ([GEOGRAPHIC_DATA]) Owner [GEOGRAPHIC_DATA]-[GE…" at bounding box center [523, 268] width 784 height 456
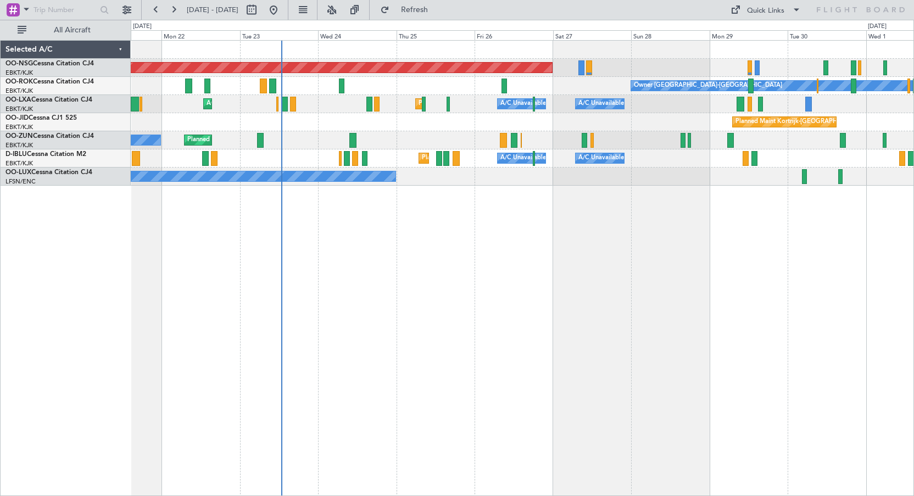
click at [647, 219] on div "Planned Maint [GEOGRAPHIC_DATA] ([GEOGRAPHIC_DATA]) Owner [GEOGRAPHIC_DATA]-[GE…" at bounding box center [523, 268] width 784 height 456
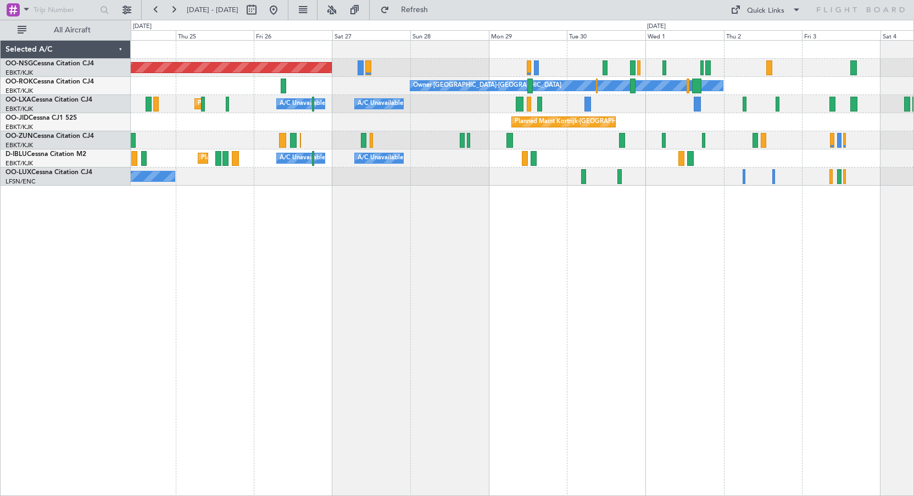
click at [656, 56] on div at bounding box center [522, 50] width 783 height 18
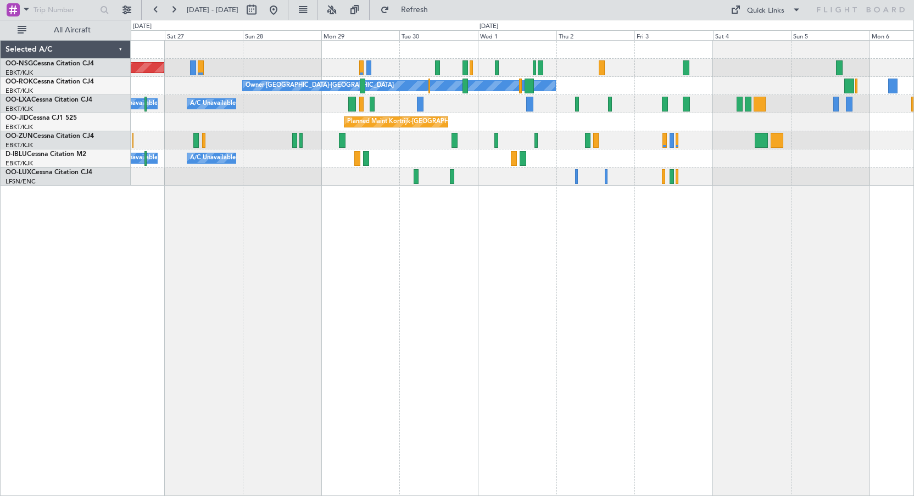
click at [685, 128] on div "Planned Maint Kortrijk-[GEOGRAPHIC_DATA]" at bounding box center [522, 122] width 783 height 18
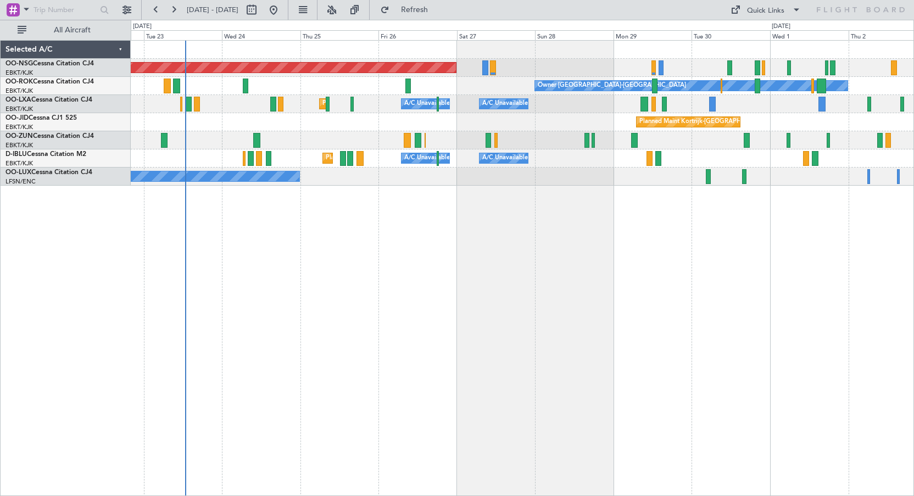
click at [755, 237] on div "Planned Maint [GEOGRAPHIC_DATA] ([GEOGRAPHIC_DATA]) Owner [GEOGRAPHIC_DATA]-[GE…" at bounding box center [523, 268] width 784 height 456
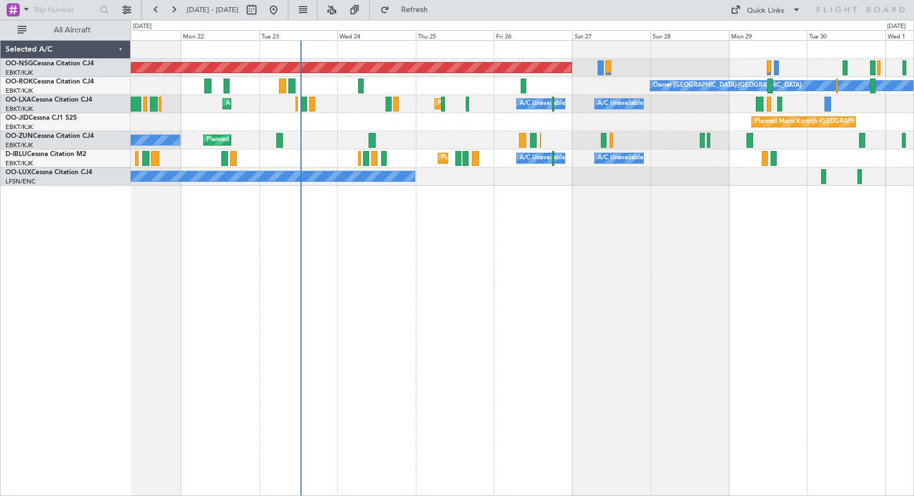
click at [464, 237] on div "Planned Maint [GEOGRAPHIC_DATA] ([GEOGRAPHIC_DATA]) Owner [GEOGRAPHIC_DATA]-[GE…" at bounding box center [523, 268] width 784 height 456
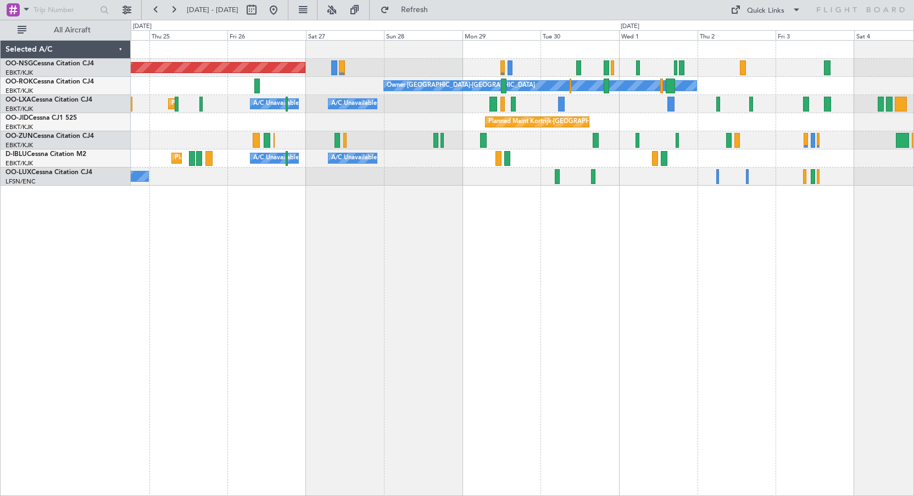
click at [424, 294] on div "Planned Maint [GEOGRAPHIC_DATA] ([GEOGRAPHIC_DATA]) Owner [GEOGRAPHIC_DATA]-[GE…" at bounding box center [523, 268] width 784 height 456
